Goal: Task Accomplishment & Management: Complete application form

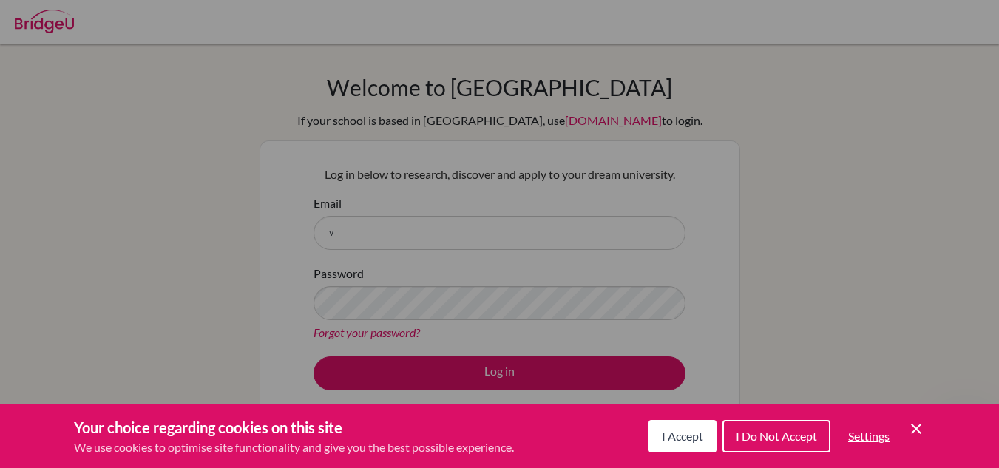
click at [511, 291] on div "Cookie Preferences" at bounding box center [499, 234] width 999 height 468
click at [669, 434] on span "I Accept" at bounding box center [682, 436] width 41 height 14
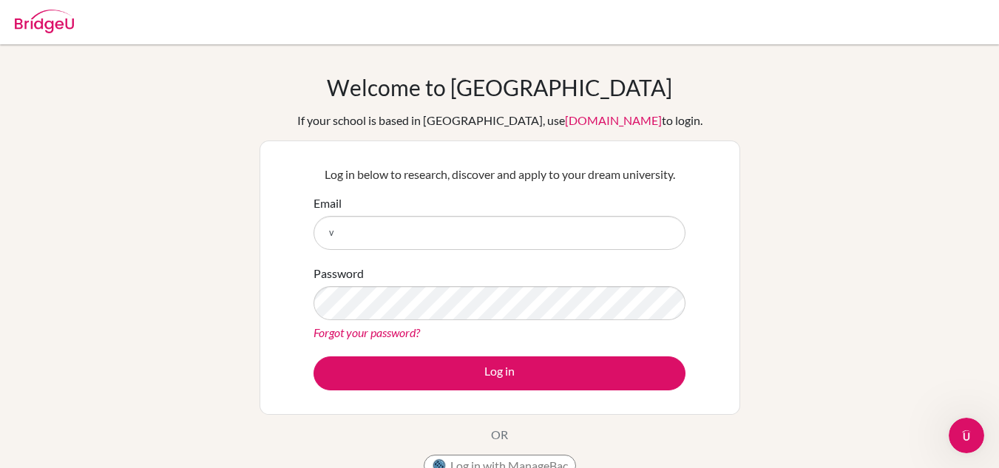
click at [466, 261] on form "Email v Password Forgot your password? Log in" at bounding box center [500, 293] width 372 height 196
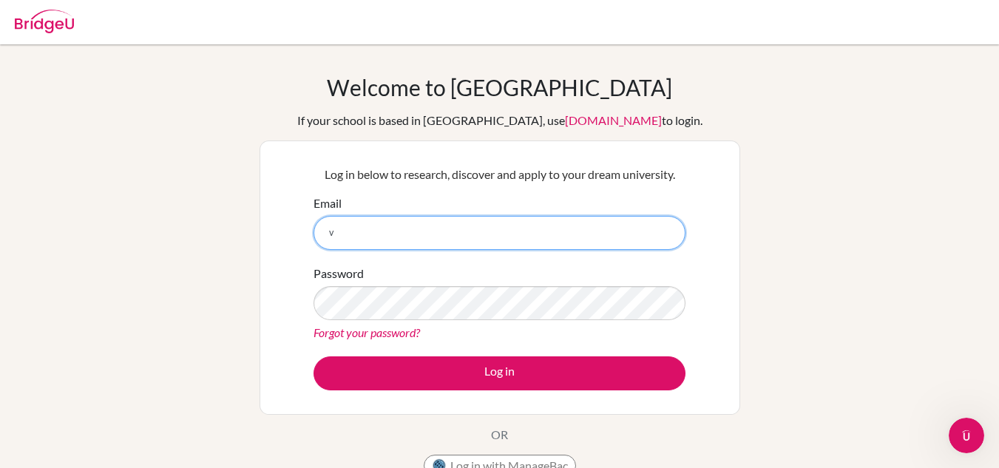
click at [409, 243] on input "v" at bounding box center [500, 233] width 372 height 34
type input "v.foresi@criastudents.com"
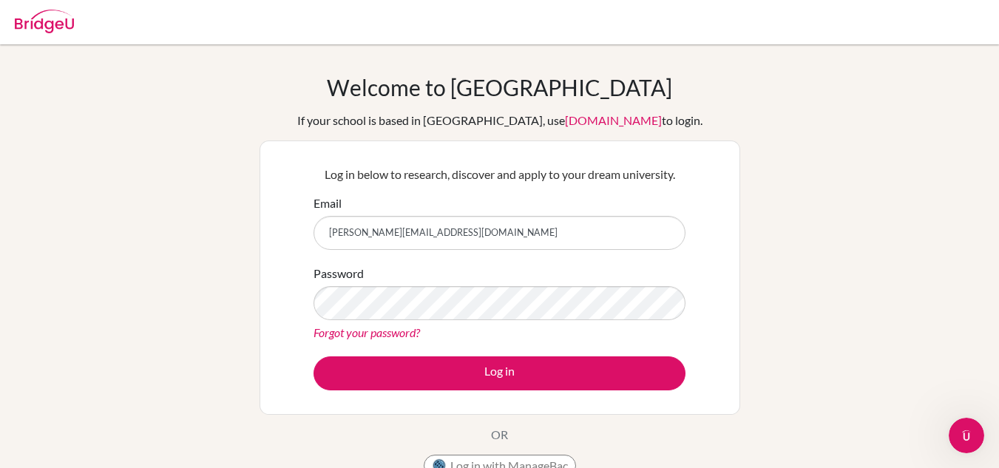
click at [63, 15] on img at bounding box center [44, 22] width 59 height 24
